Goal: Entertainment & Leisure: Browse casually

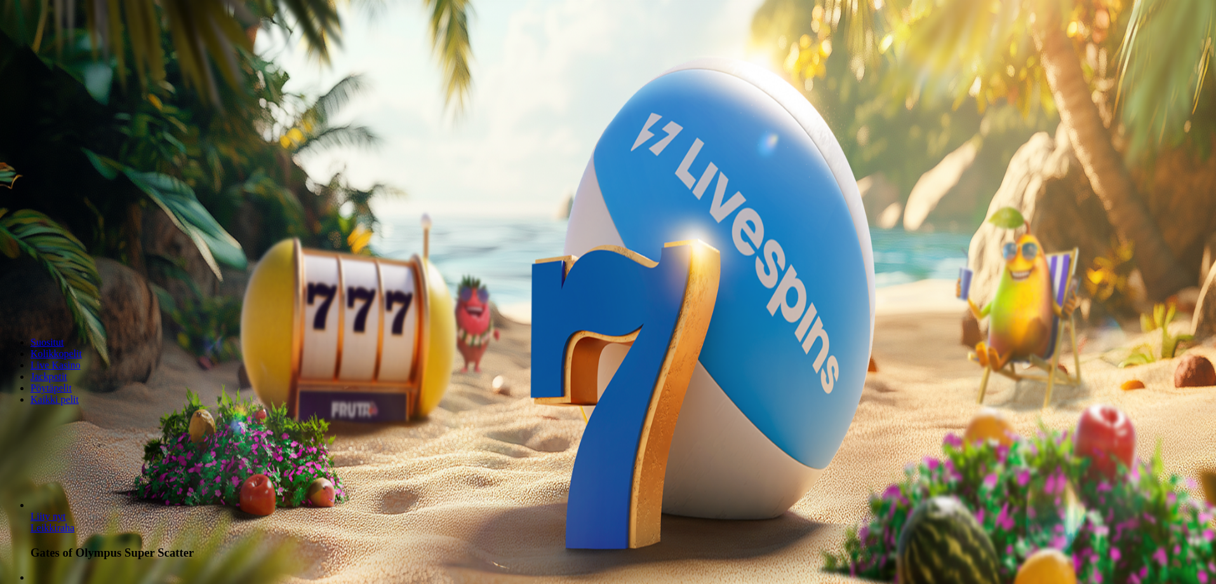
click at [39, 51] on span "Talletus" at bounding box center [24, 46] width 29 height 10
click at [91, 53] on button "Kirjaudu" at bounding box center [87, 45] width 41 height 13
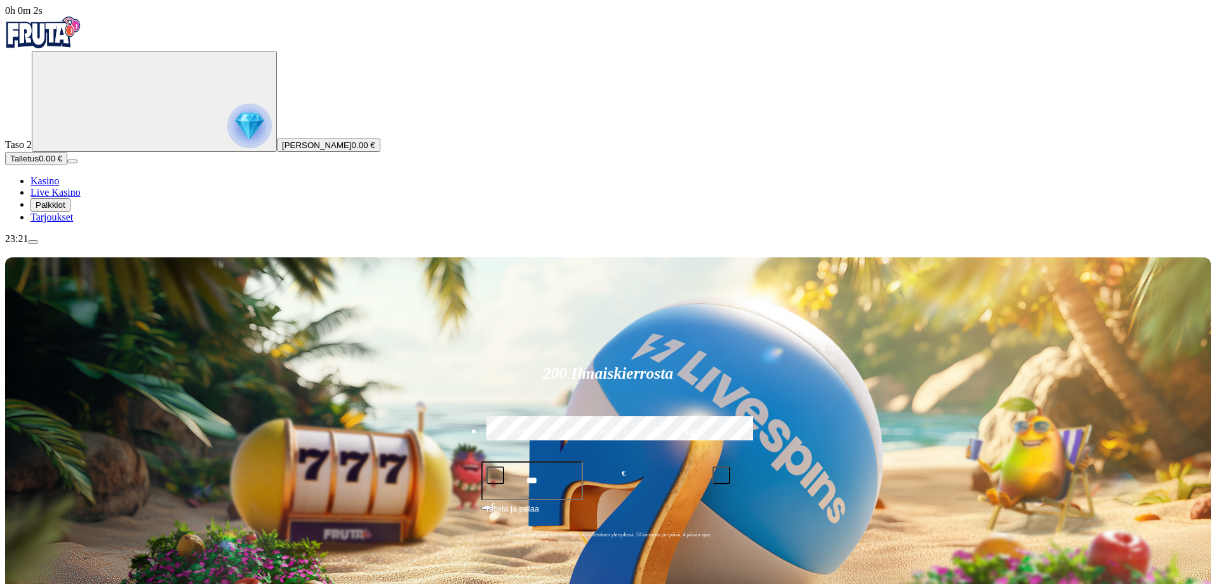
click at [65, 210] on span "Palkkiot" at bounding box center [51, 205] width 30 height 10
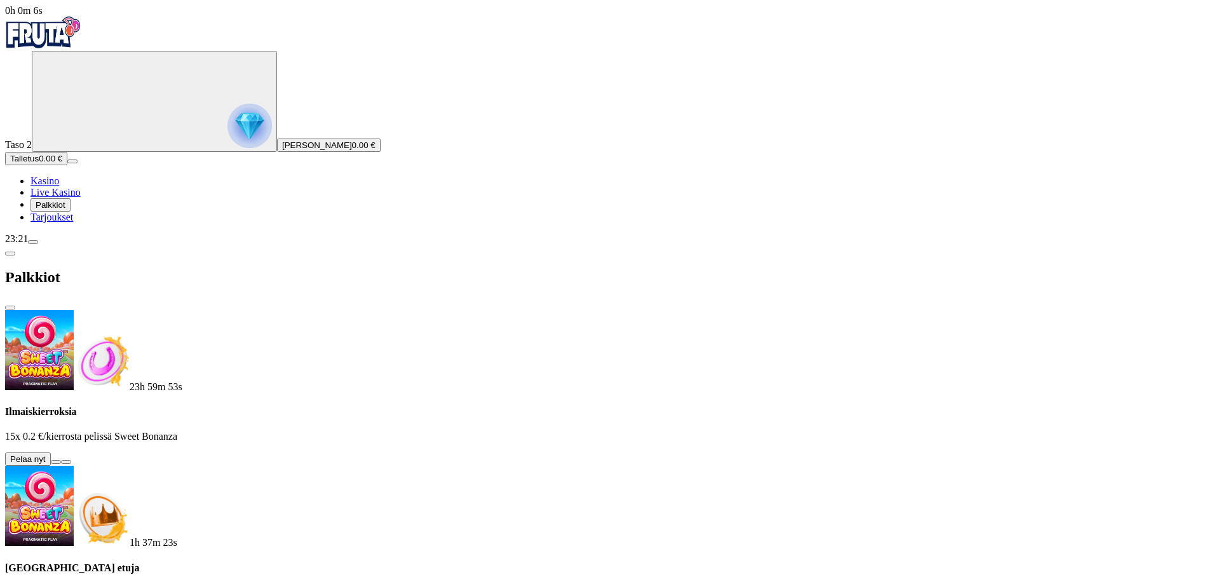
click at [61, 460] on button at bounding box center [56, 462] width 10 height 4
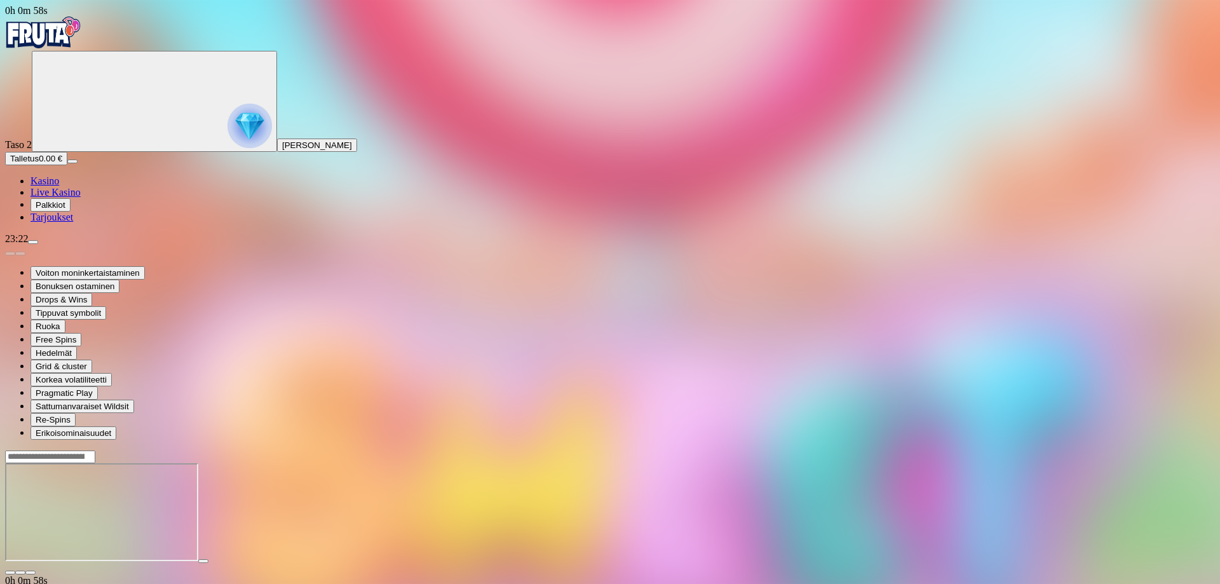
click at [175, 482] on main "0h 0m 58s Talletus Kokonaissaldo 0.00 € Kotiutus 0.00 € Bonukset 0.00 € Talletu…" at bounding box center [610, 575] width 1210 height 250
click at [200, 450] on div at bounding box center [610, 512] width 1210 height 125
click at [206, 450] on div at bounding box center [610, 512] width 1210 height 125
drag, startPoint x: 215, startPoint y: 388, endPoint x: 206, endPoint y: 405, distance: 19.6
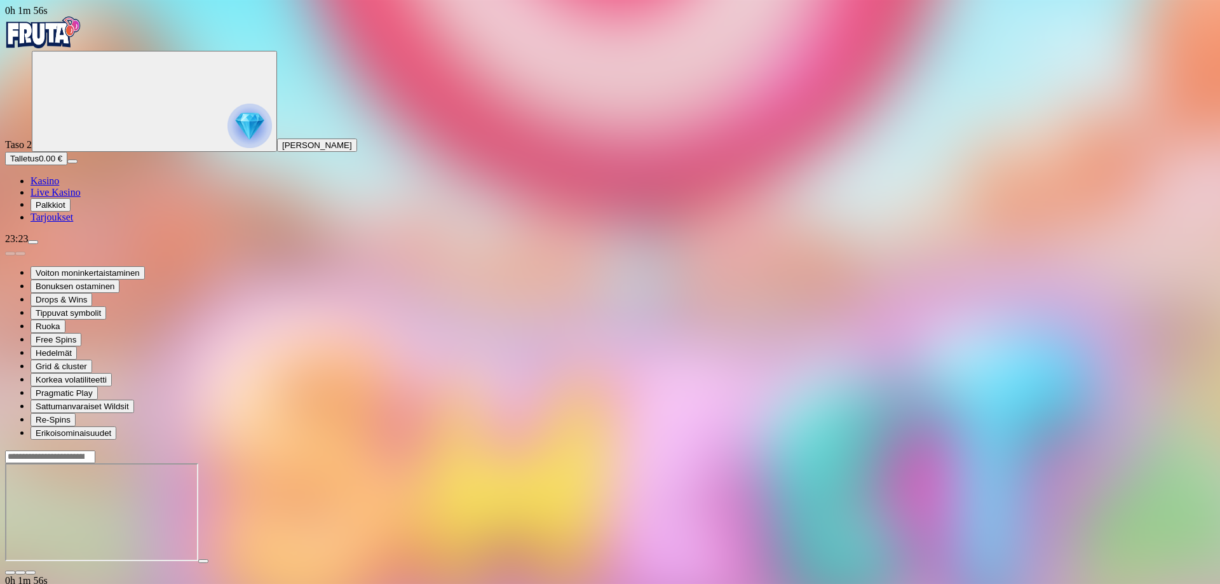
click at [196, 470] on div at bounding box center [610, 512] width 1210 height 125
click at [10, 572] on span "close icon" at bounding box center [10, 572] width 0 height 0
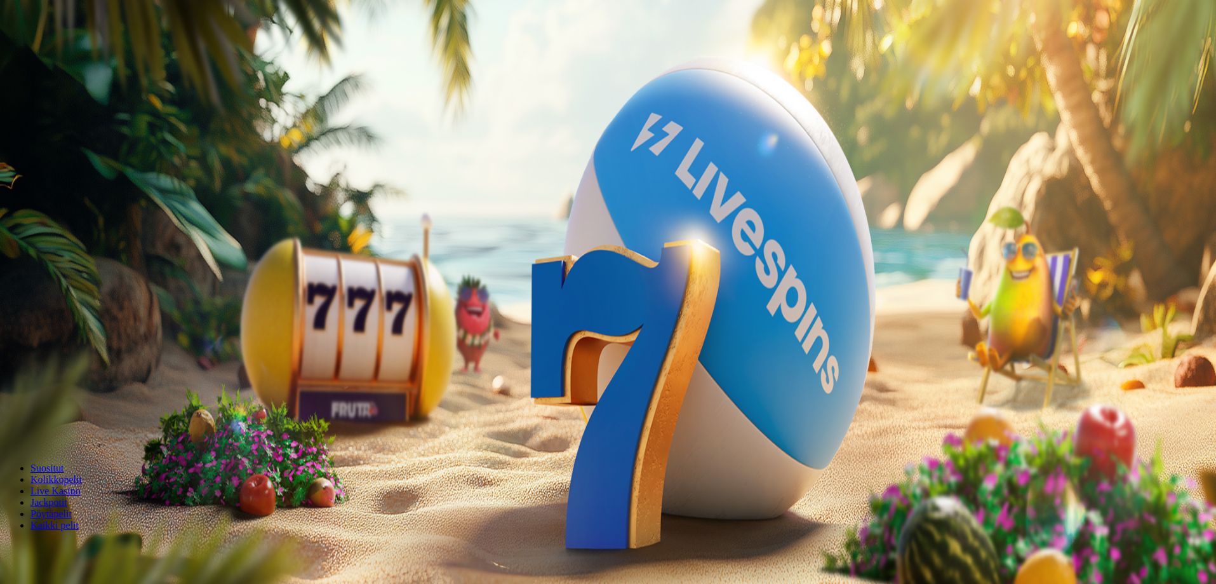
scroll to position [64, 0]
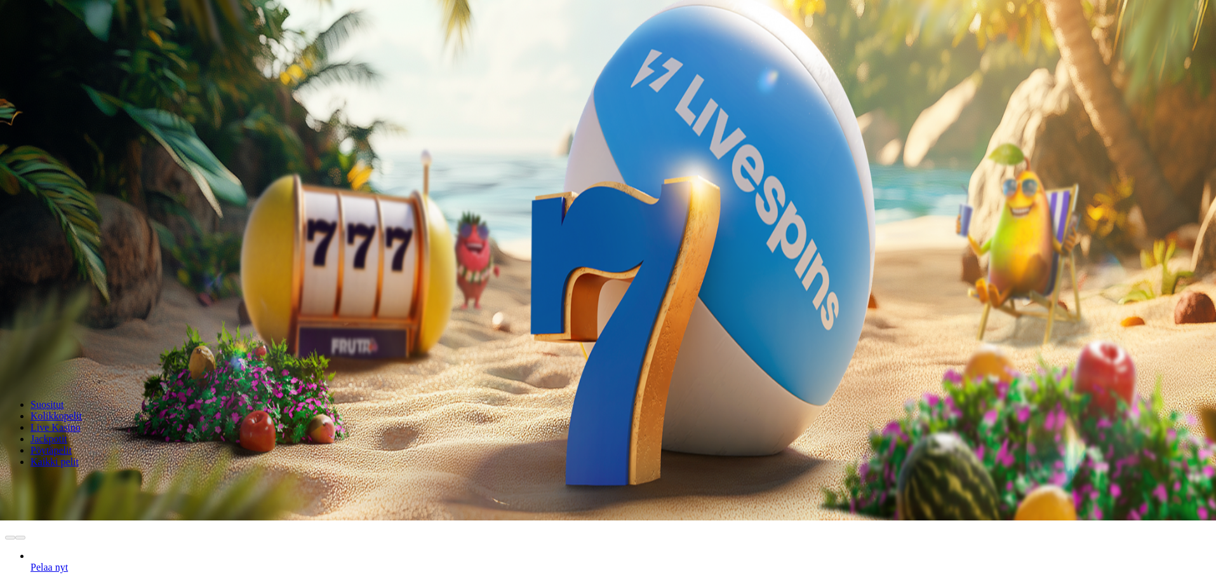
click at [95, 478] on input "Search" at bounding box center [50, 484] width 90 height 13
type input "*****"
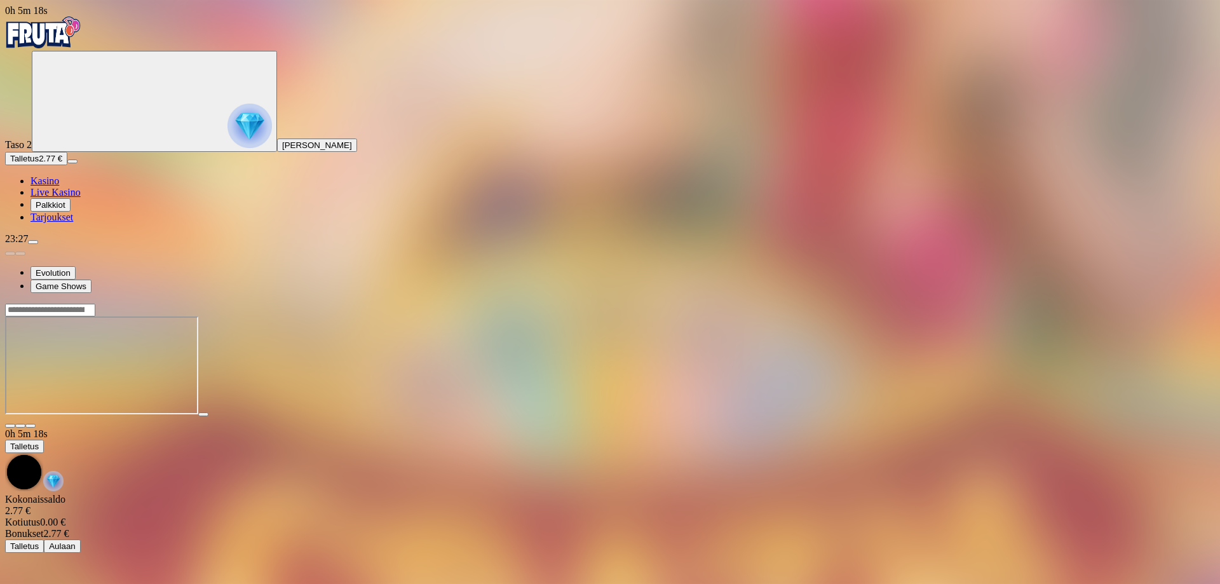
click at [192, 424] on div at bounding box center [610, 365] width 1210 height 125
click at [1154, 346] on div at bounding box center [610, 365] width 1210 height 125
click at [156, 416] on main "0h 9m 24s Talletus Kokonaissaldo 2.77 € Kotiutus 0.00 € Bonukset 2.77 € Talletu…" at bounding box center [610, 428] width 1210 height 250
click at [192, 409] on div at bounding box center [610, 365] width 1210 height 125
click at [208, 361] on div at bounding box center [610, 365] width 1210 height 125
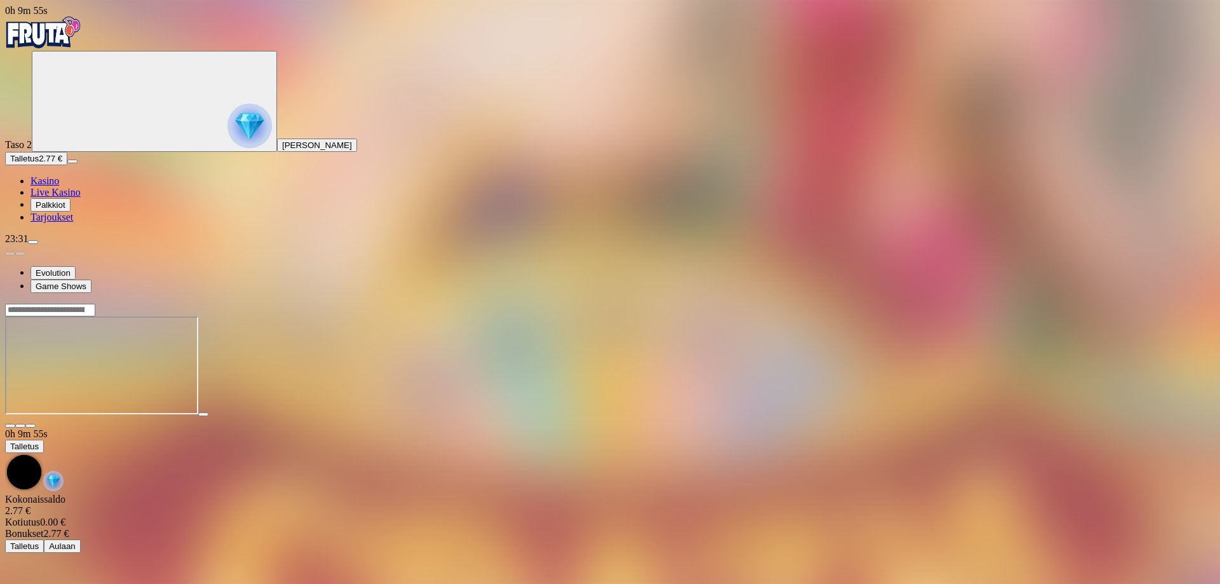
click at [209, 419] on div at bounding box center [610, 365] width 1210 height 125
click at [220, 358] on div at bounding box center [610, 365] width 1210 height 125
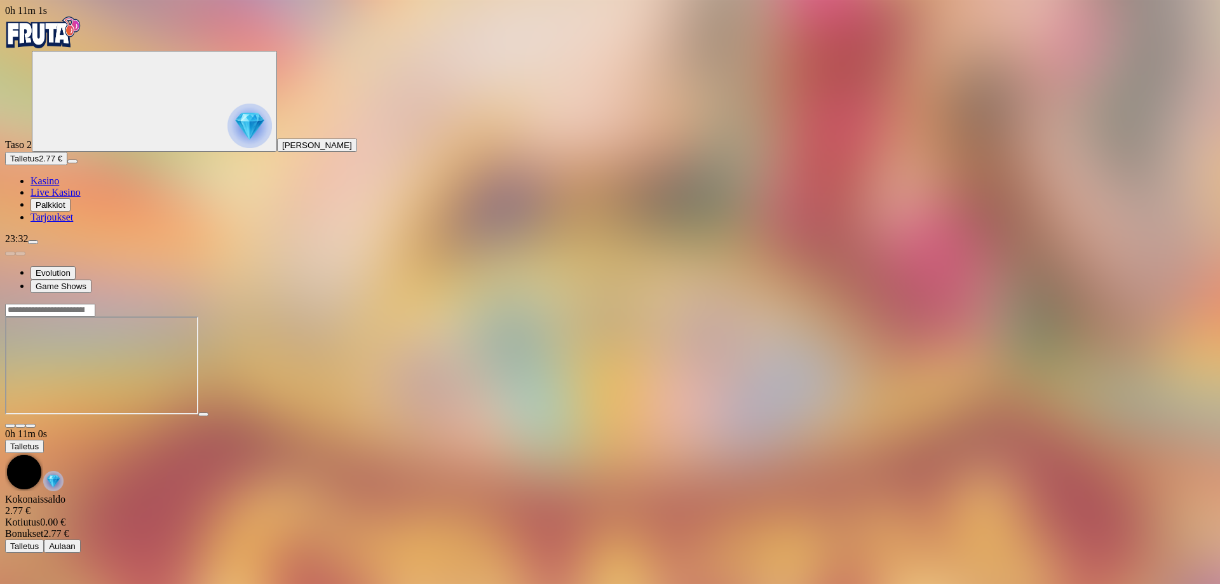
click at [149, 432] on main "0h 11m 0s Talletus Kokonaissaldo 2.77 € Kotiutus 0.00 € Bonukset 2.77 € Talletu…" at bounding box center [610, 428] width 1210 height 250
click at [222, 422] on div at bounding box center [610, 365] width 1210 height 125
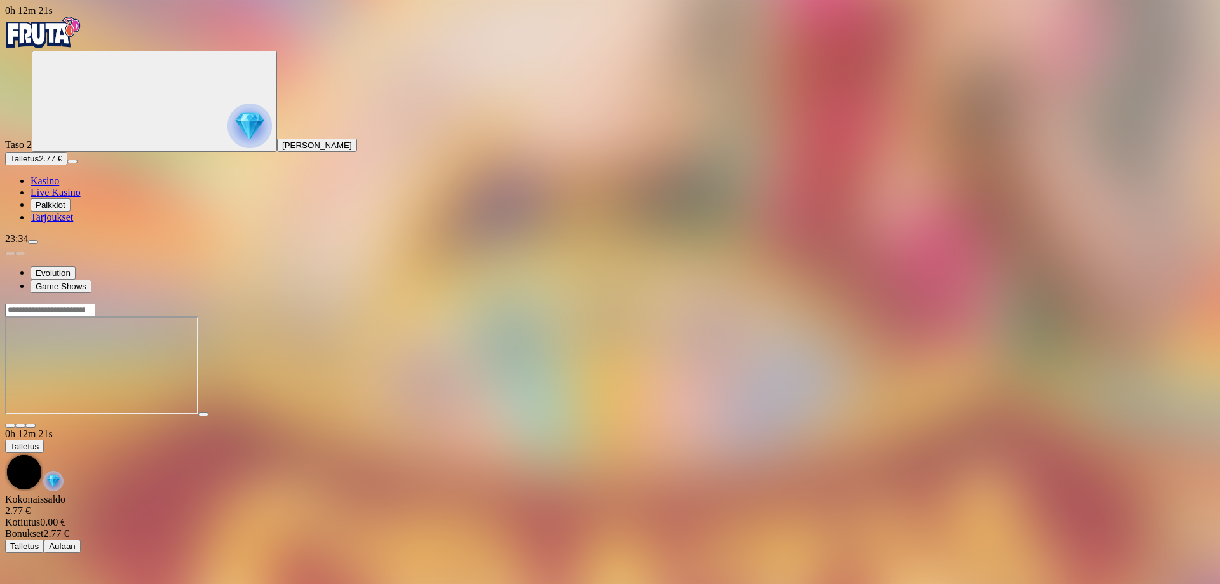
click at [206, 428] on div at bounding box center [610, 365] width 1210 height 125
click at [199, 426] on div at bounding box center [610, 365] width 1210 height 125
click at [184, 421] on main "0h 14m 33s Talletus Kokonaissaldo 2.77 € Kotiutus 0.00 € Bonukset 2.77 € Tallet…" at bounding box center [610, 428] width 1210 height 250
click at [182, 433] on main "0h 14m 47s Talletus Kokonaissaldo 2.77 € Kotiutus 0.00 € Bonukset 2.77 € Tallet…" at bounding box center [610, 428] width 1210 height 250
click at [183, 376] on main "0h 14m 55s Talletus Kokonaissaldo 2.77 € Kotiutus 0.00 € Bonukset 2.77 € Tallet…" at bounding box center [610, 428] width 1210 height 250
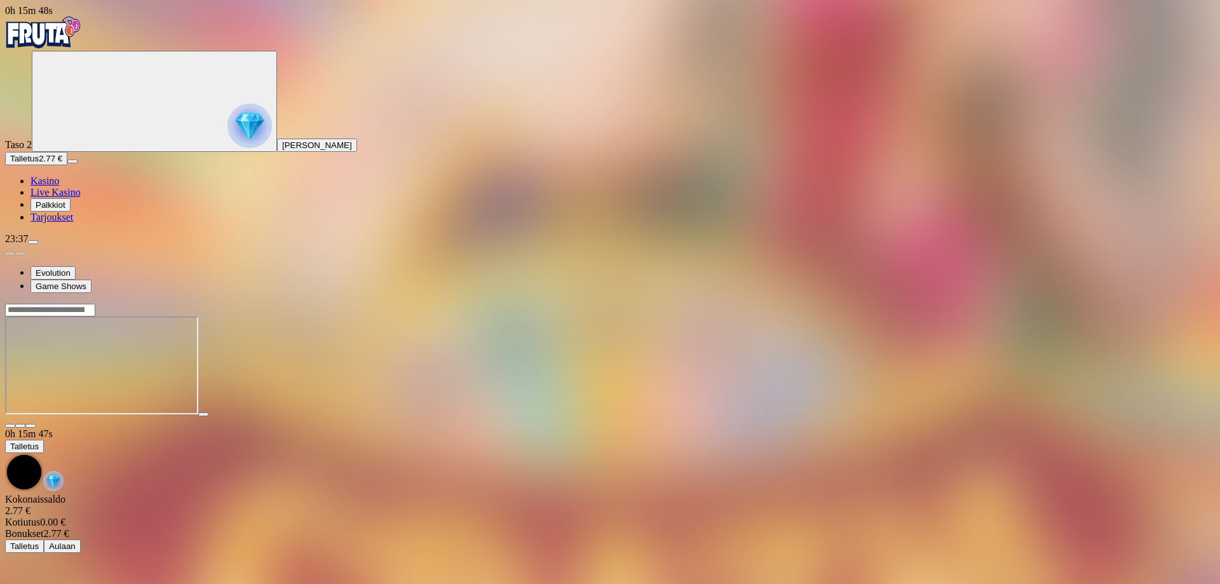
click at [201, 389] on div at bounding box center [610, 365] width 1210 height 125
click at [10, 426] on span "close icon" at bounding box center [10, 426] width 0 height 0
click at [999, 303] on div at bounding box center [610, 309] width 1210 height 13
click at [95, 304] on input "Search" at bounding box center [50, 310] width 90 height 13
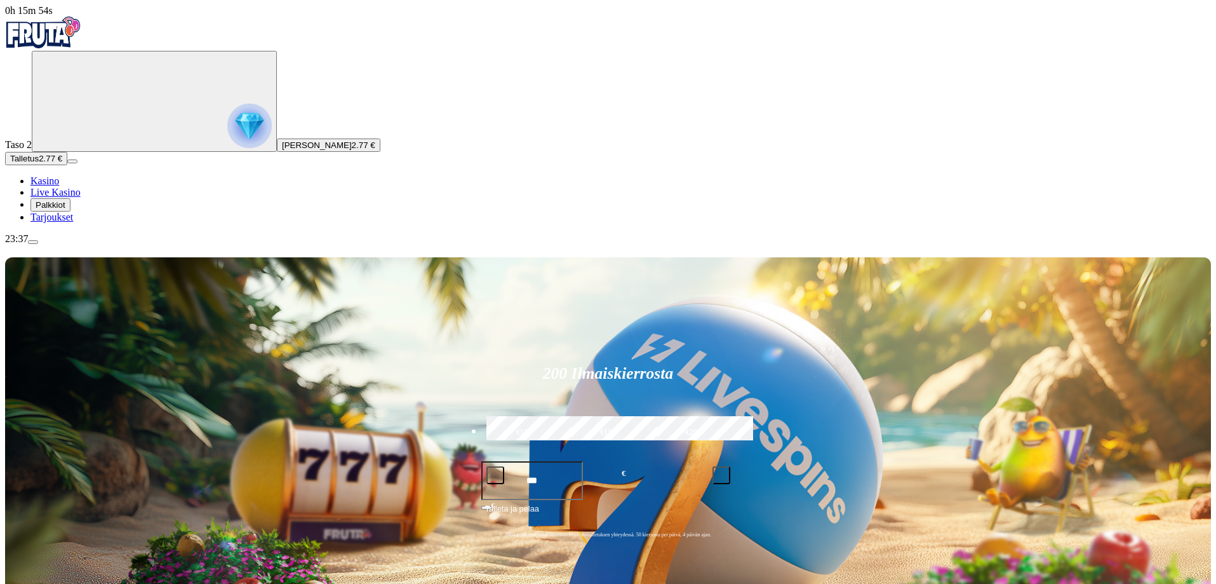
click at [65, 210] on span "Palkkiot" at bounding box center [51, 205] width 30 height 10
